Goal: Obtain resource: Download file/media

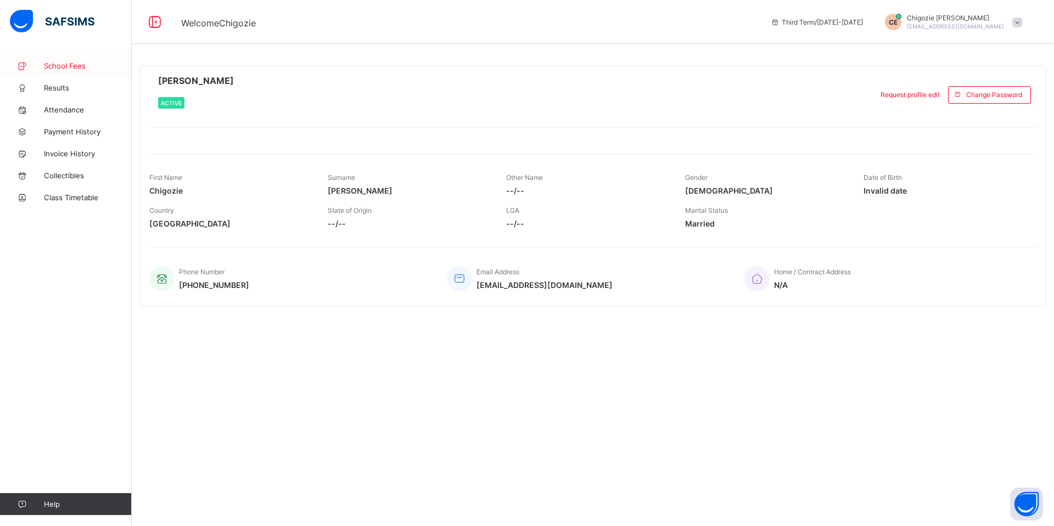
click at [67, 68] on span "School Fees" at bounding box center [88, 65] width 88 height 9
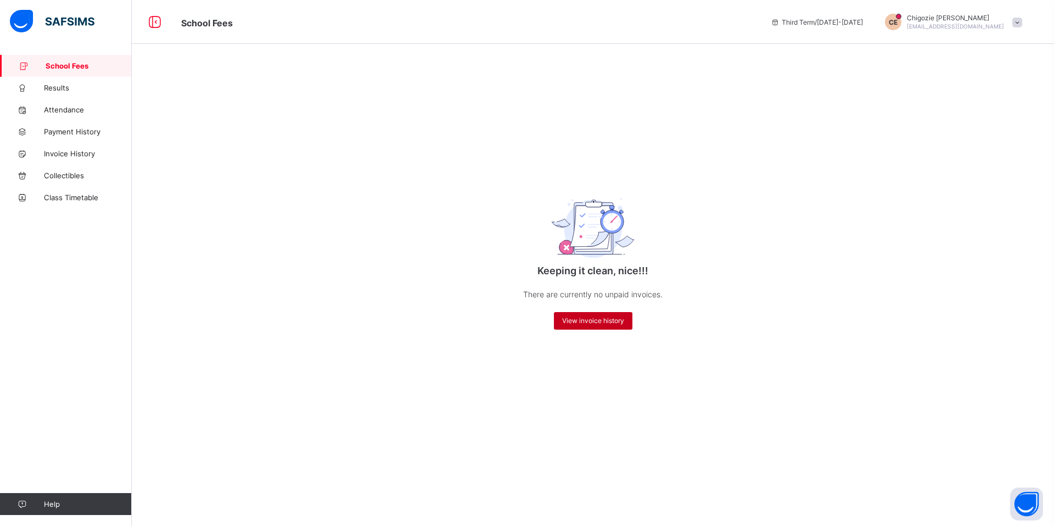
click at [598, 324] on span "View invoice history" at bounding box center [593, 321] width 62 height 8
click at [587, 322] on span "View invoice history" at bounding box center [593, 321] width 62 height 8
click at [53, 89] on span "Results" at bounding box center [88, 87] width 88 height 9
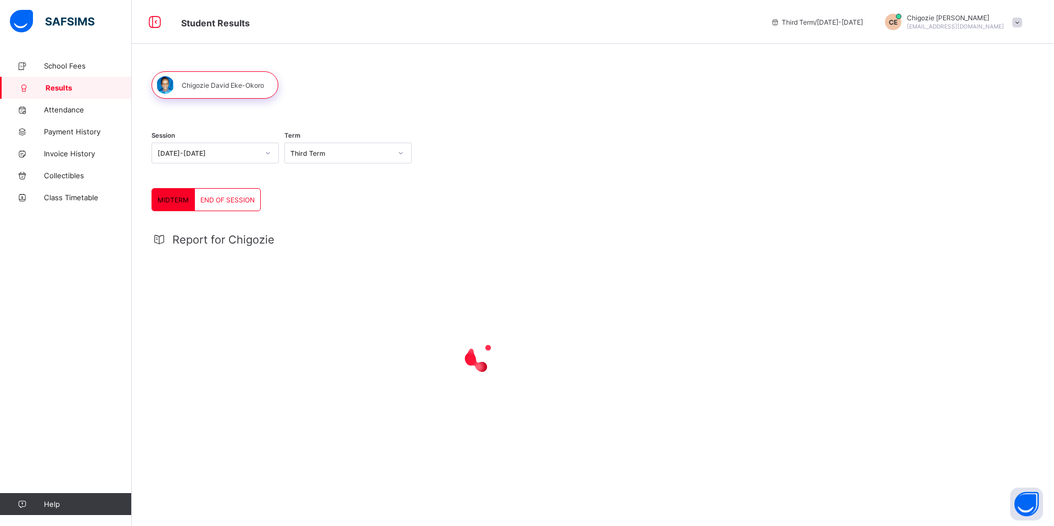
click at [1016, 21] on span at bounding box center [1017, 23] width 10 height 10
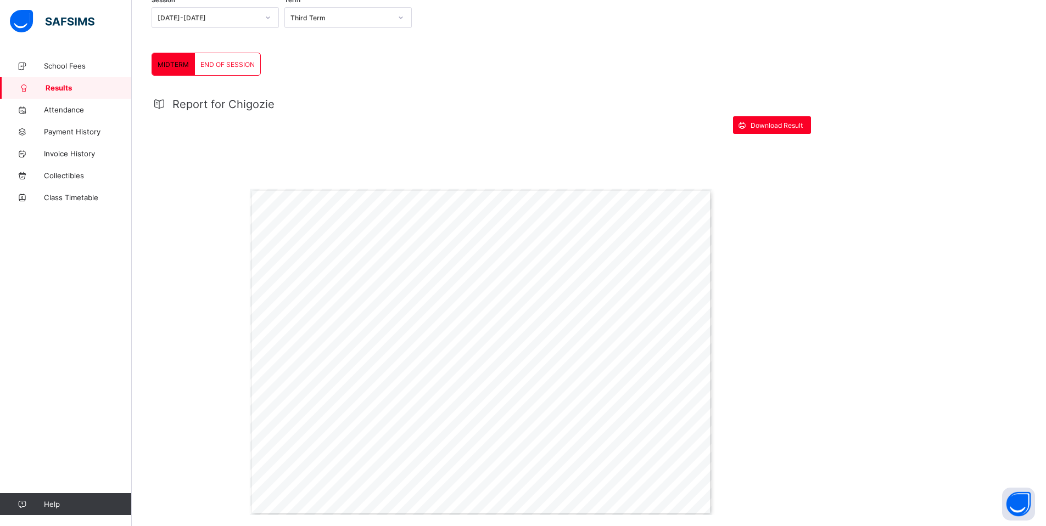
scroll to position [201, 0]
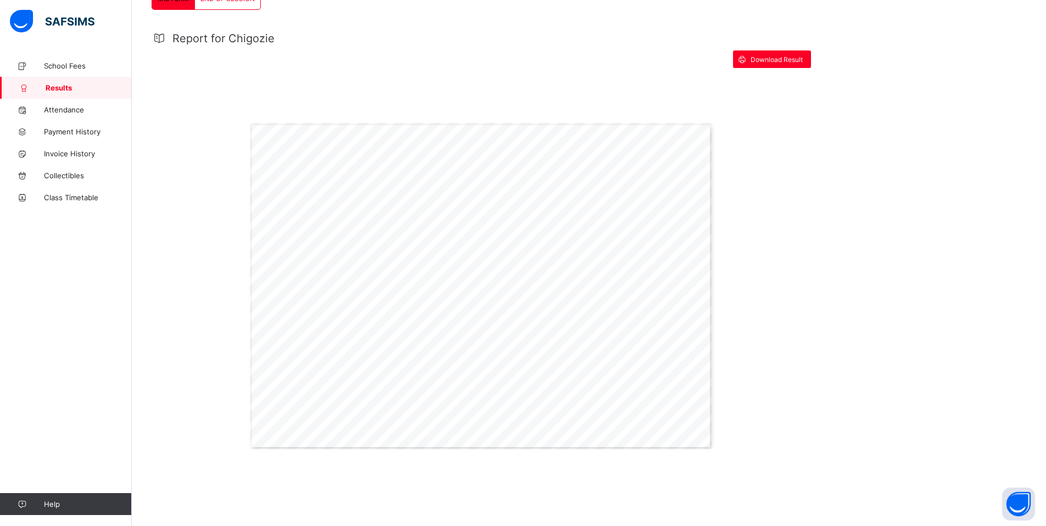
click at [850, 172] on div "Session [DATE]-[DATE] Term Third Term MIDTERM END OF SESSION MIDTERM END OF SES…" at bounding box center [589, 189] width 914 height 673
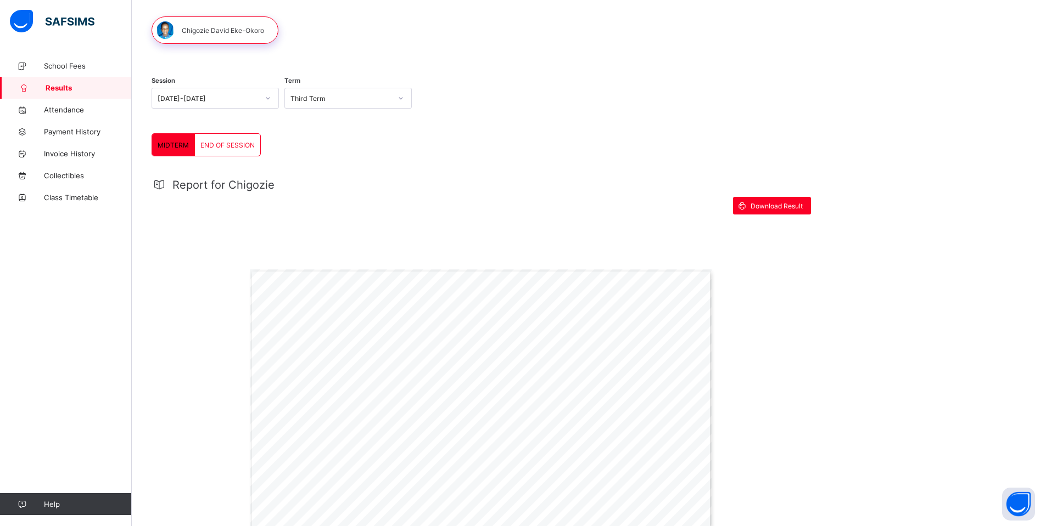
scroll to position [37, 0]
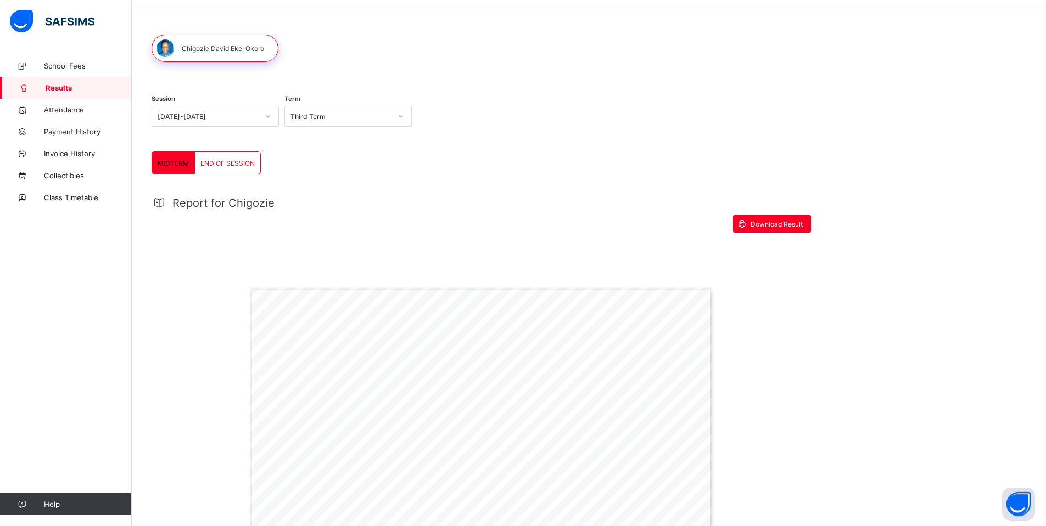
click at [232, 159] on span "END OF SESSION" at bounding box center [227, 163] width 54 height 8
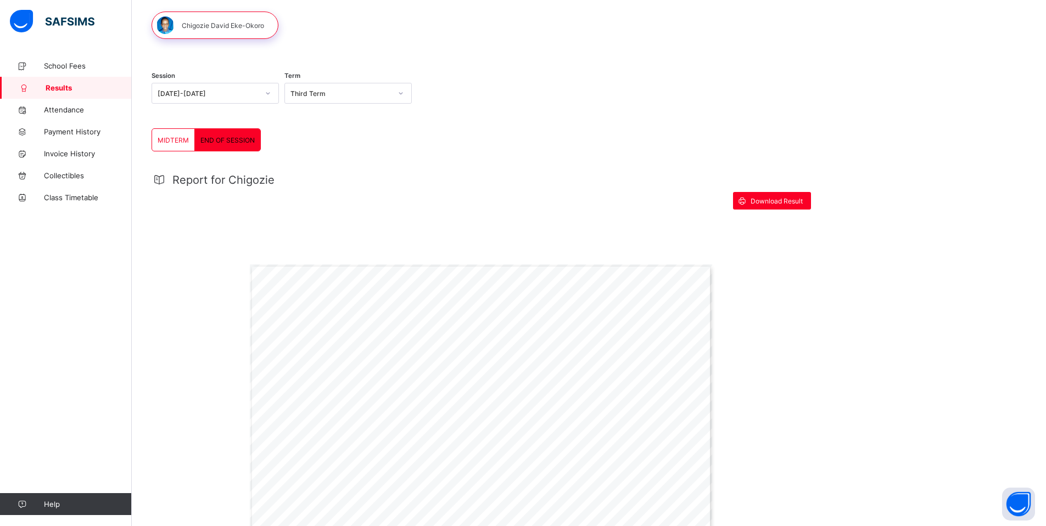
scroll to position [0, 0]
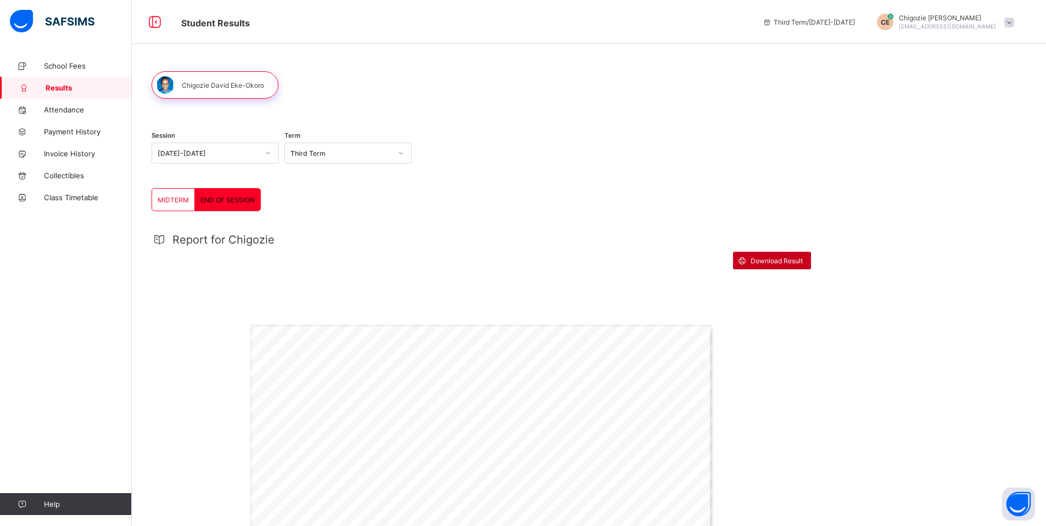
click at [779, 256] on div "Download Result" at bounding box center [772, 261] width 78 height 18
